Goal: Check status: Check status

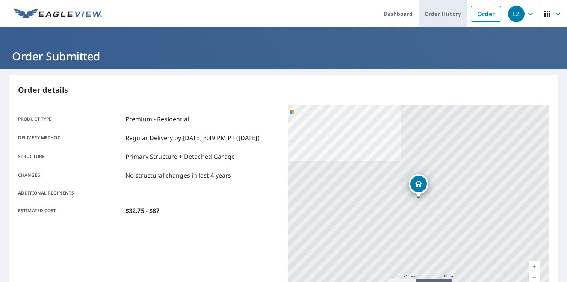
click at [449, 14] on link "Order History" at bounding box center [442, 13] width 48 height 27
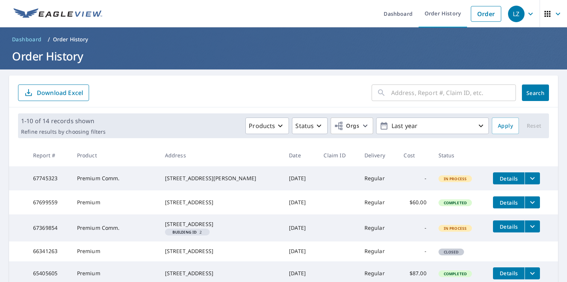
click at [418, 0] on link "Order History" at bounding box center [442, 13] width 48 height 27
